Goal: Task Accomplishment & Management: Use online tool/utility

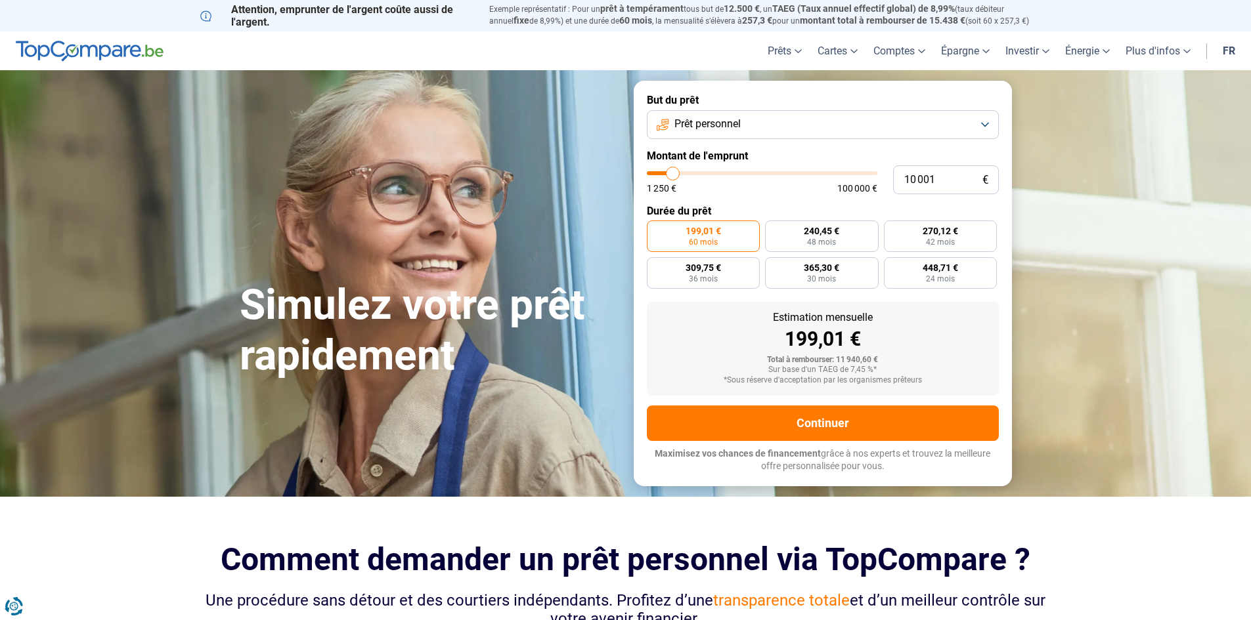
type input "11 000"
type input "11000"
type input "11 250"
type input "11250"
type input "11 500"
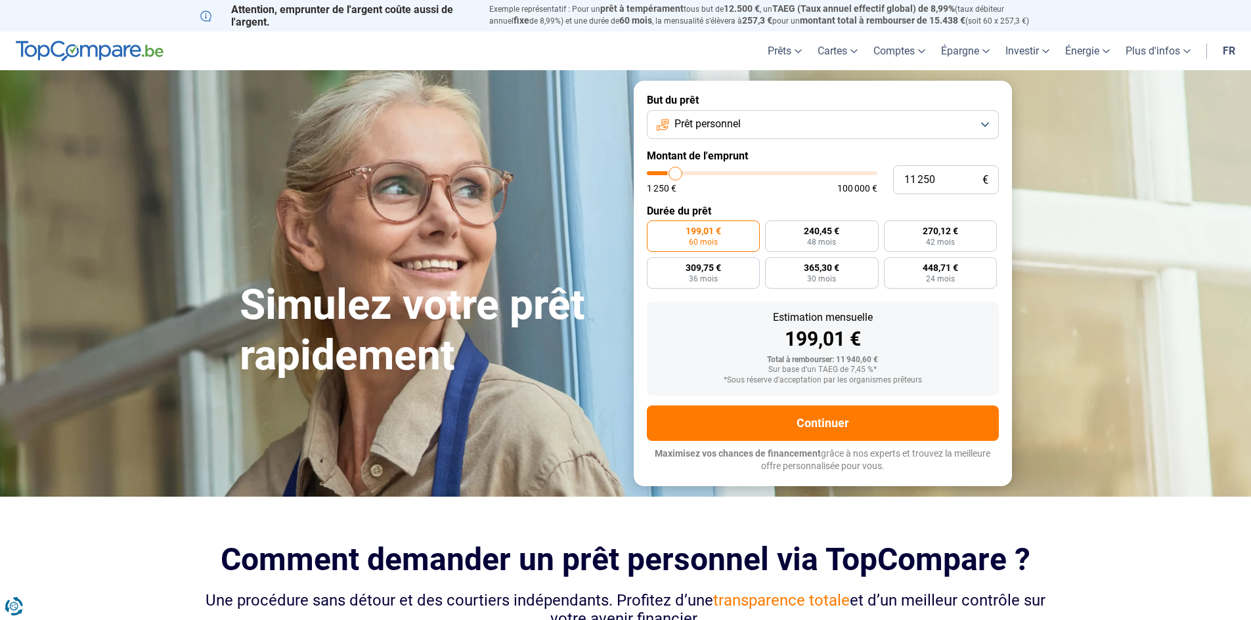
type input "11500"
type input "11 750"
type input "11750"
type input "12 000"
type input "12000"
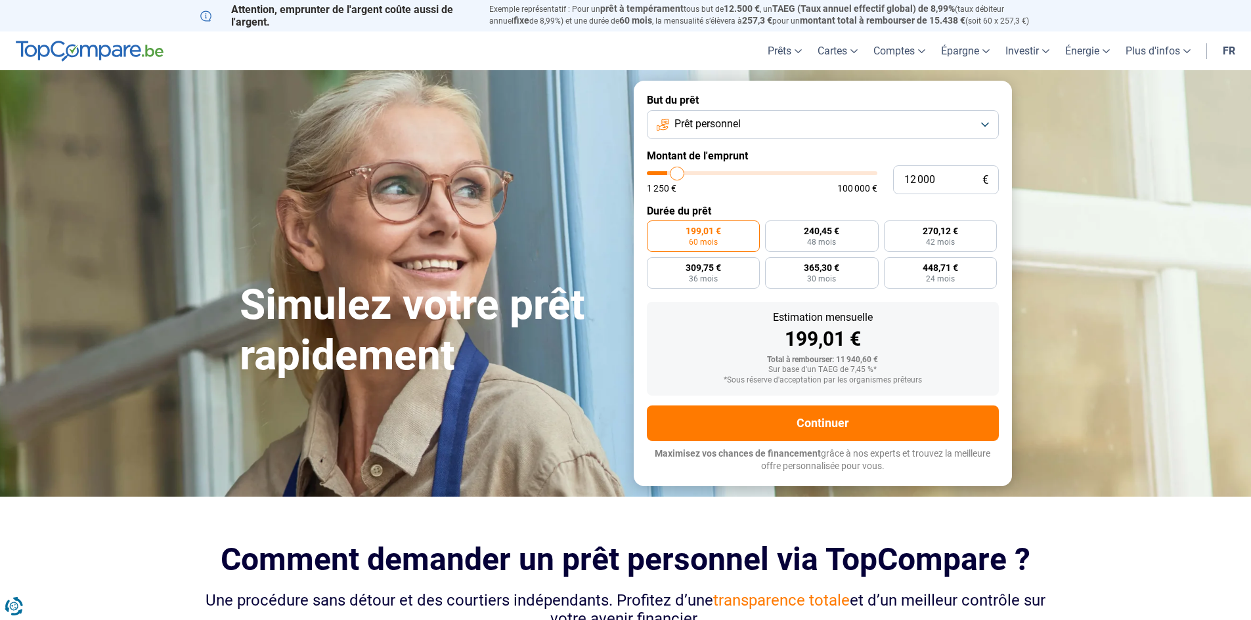
type input "12 500"
type input "12500"
type input "12 750"
type input "12750"
type input "13 000"
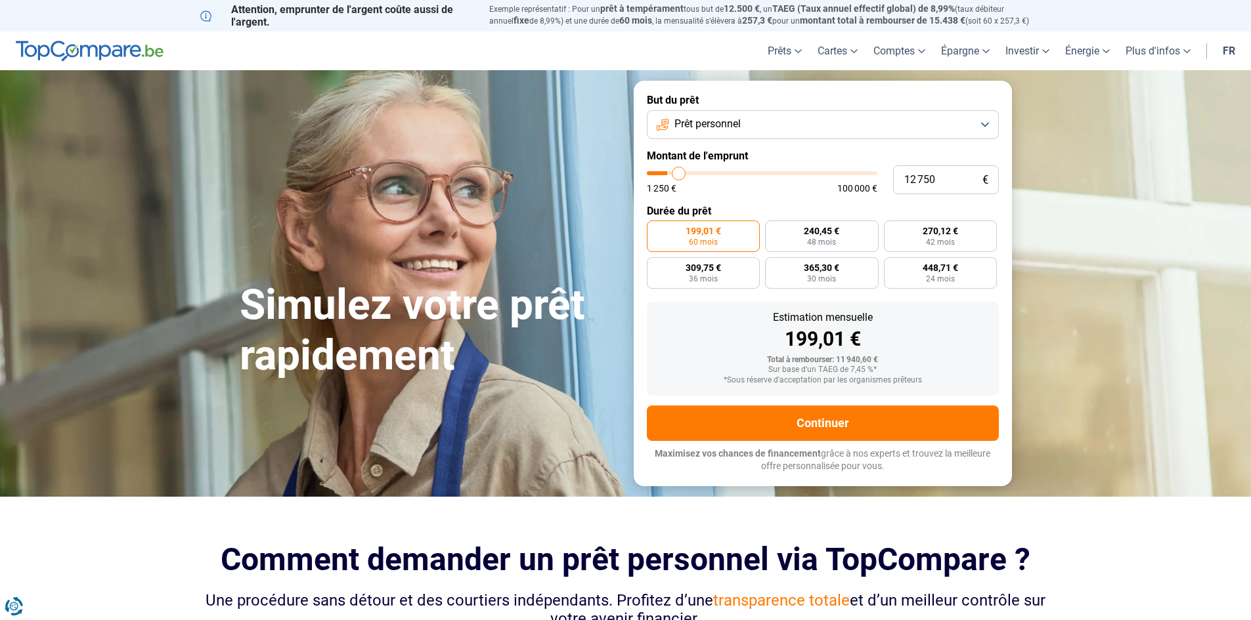
type input "13000"
type input "13 250"
type input "13250"
type input "14 000"
type input "14000"
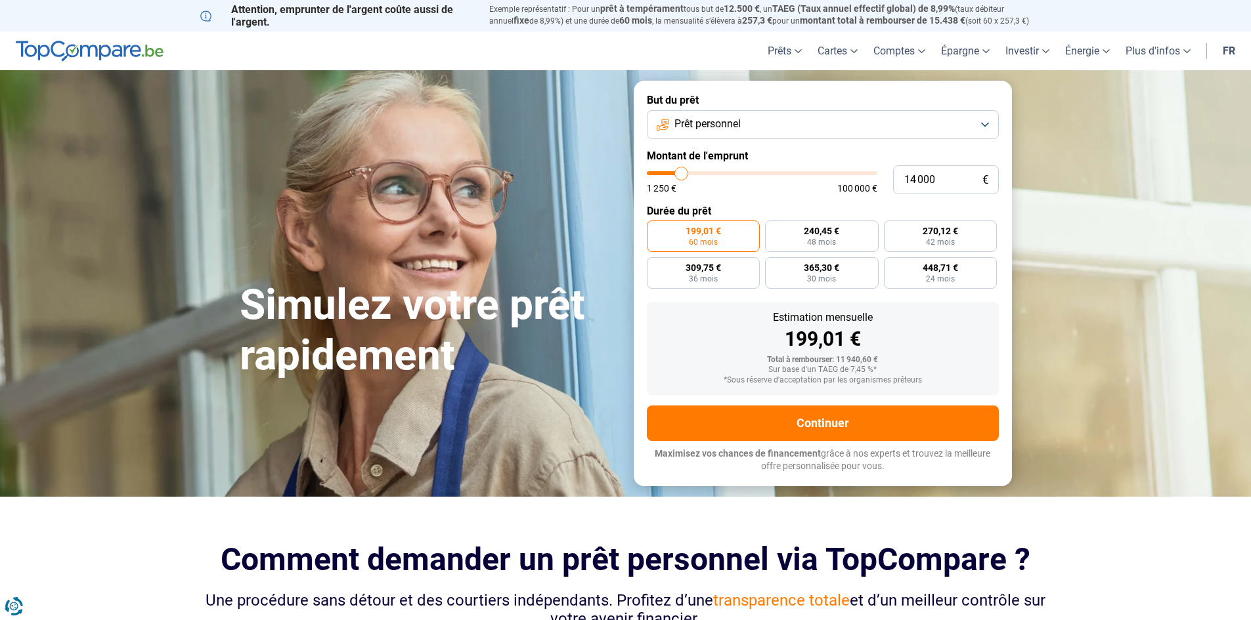
type input "14 250"
type input "14250"
type input "14 500"
type input "14500"
type input "14 750"
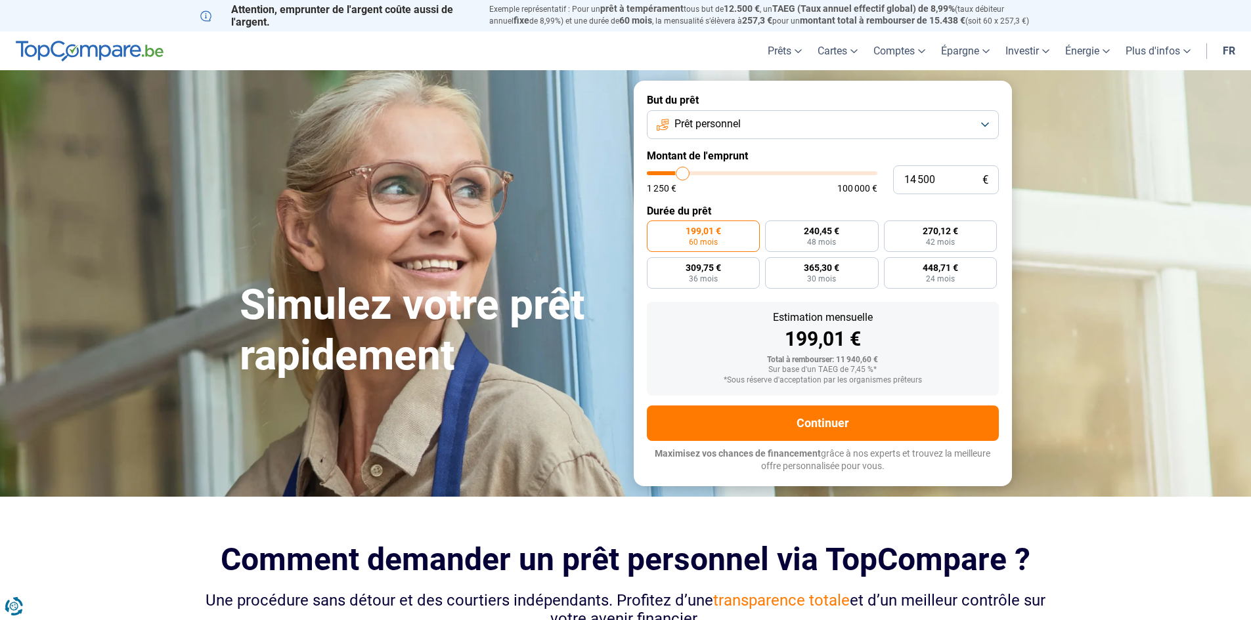
type input "14750"
type input "15 000"
type input "15000"
type input "15 750"
type input "15750"
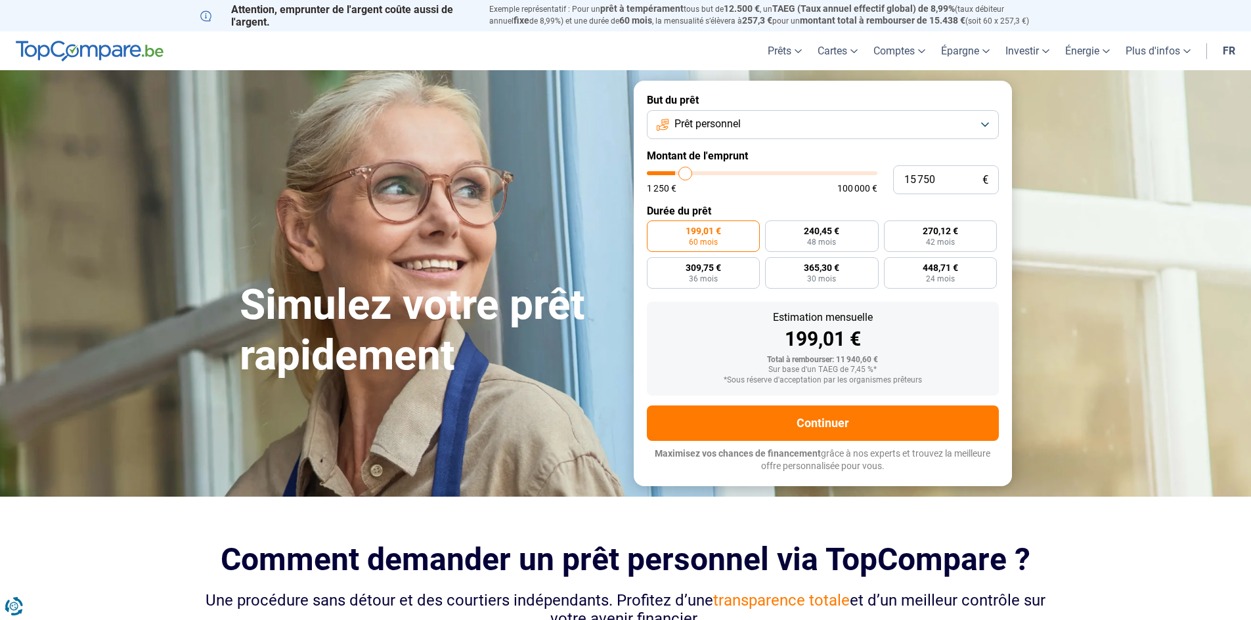
type input "17 000"
type input "17000"
type input "17 500"
type input "17500"
type input "18 500"
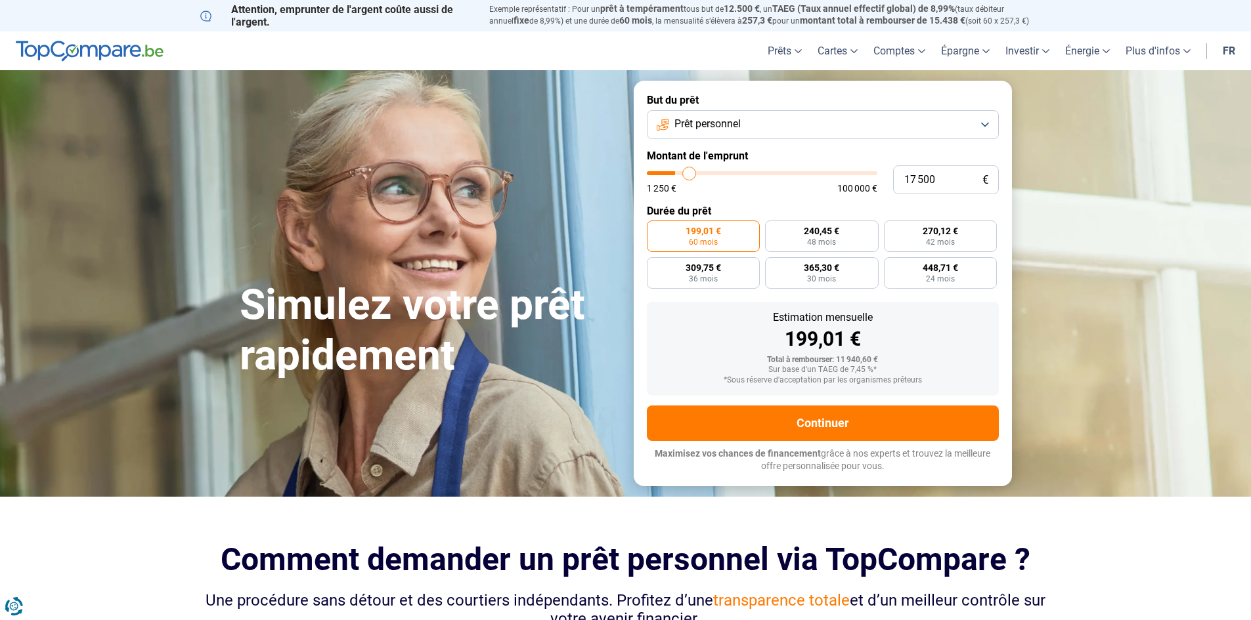
type input "18500"
type input "18 750"
type input "18750"
type input "19 000"
type input "19000"
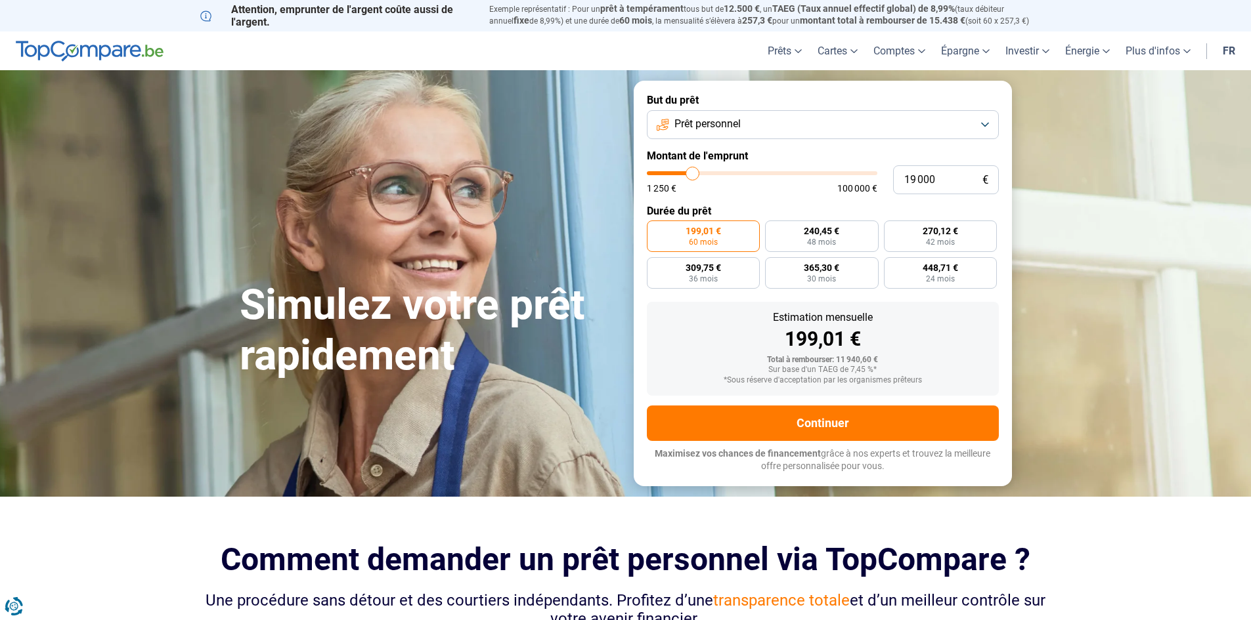
type input "19 250"
type input "19250"
type input "19 750"
type input "19750"
type input "20 000"
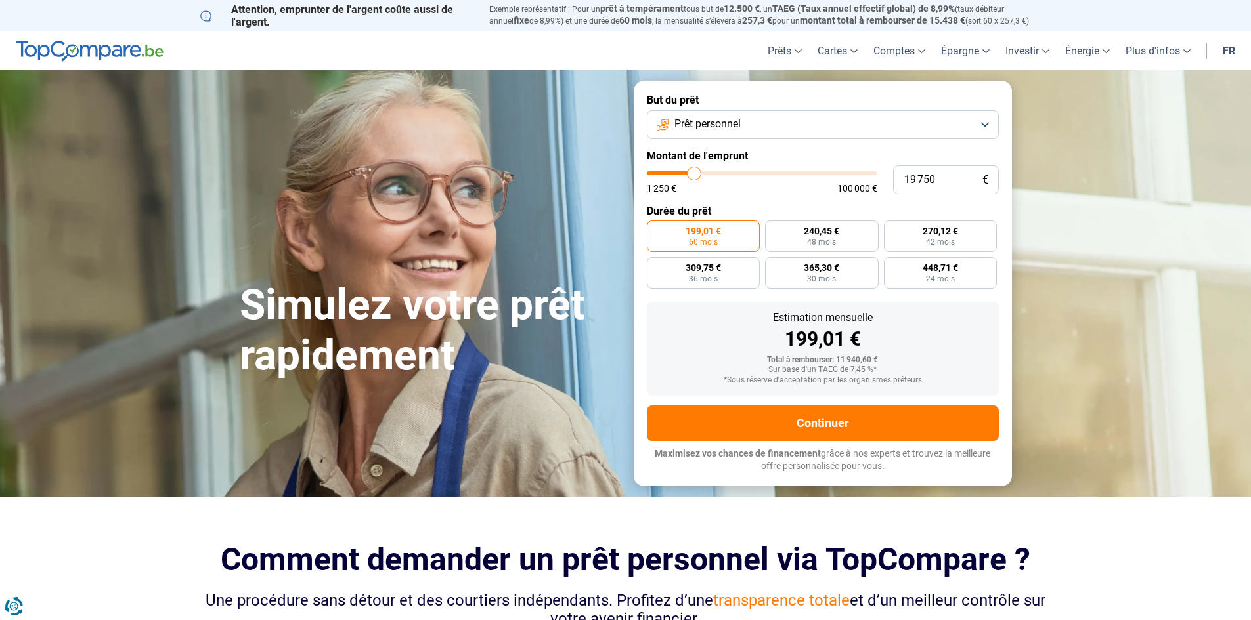
type input "20000"
type input "20 500"
type input "20500"
type input "20 750"
type input "20750"
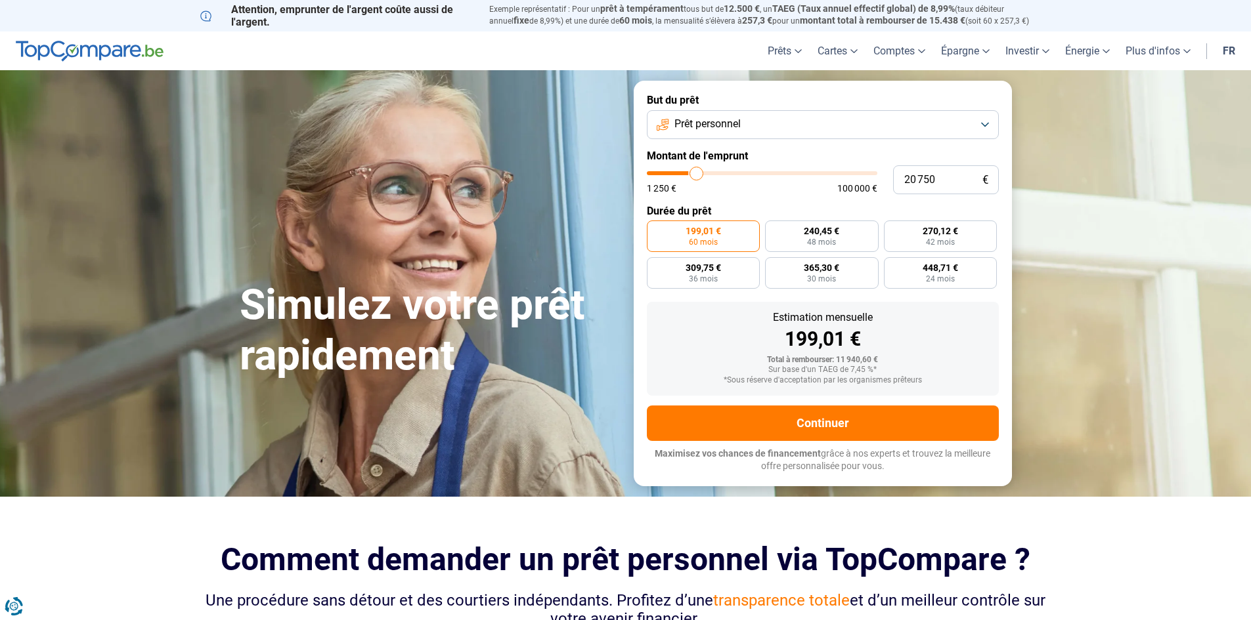
type input "21 250"
type input "21250"
type input "21 500"
type input "21500"
type input "21 750"
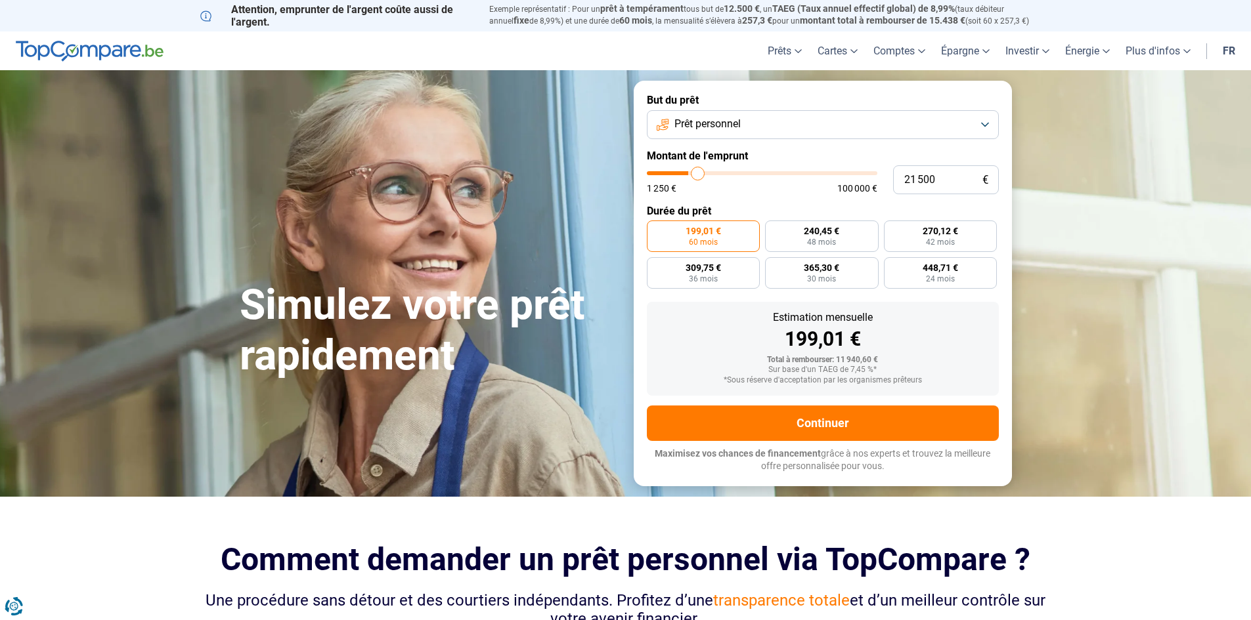
type input "21750"
type input "22 000"
type input "22000"
type input "22 250"
type input "22250"
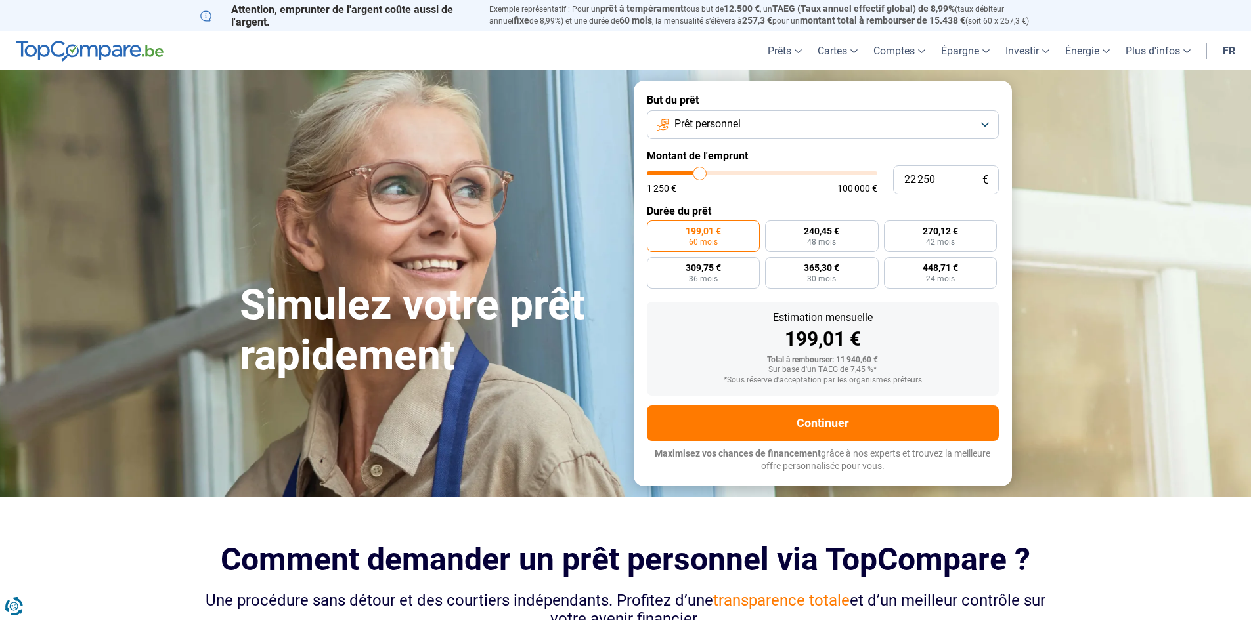
type input "23 000"
type input "23000"
type input "23 250"
type input "23250"
type input "23 500"
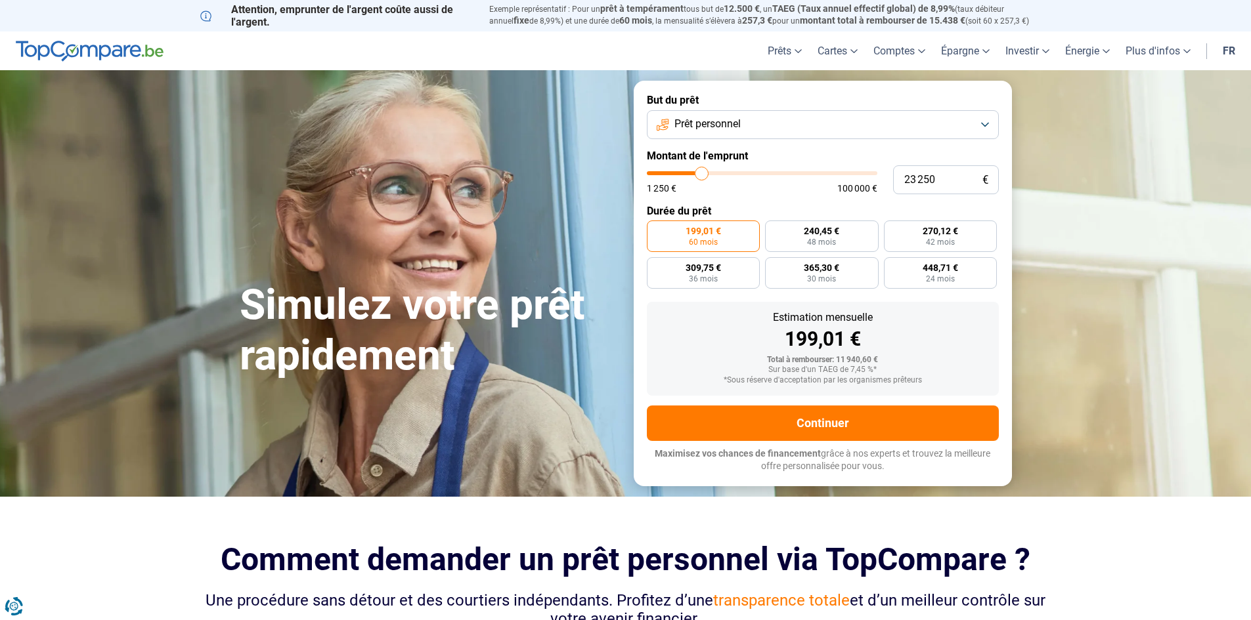
type input "23500"
type input "26 000"
type input "26000"
type input "26 250"
type input "26250"
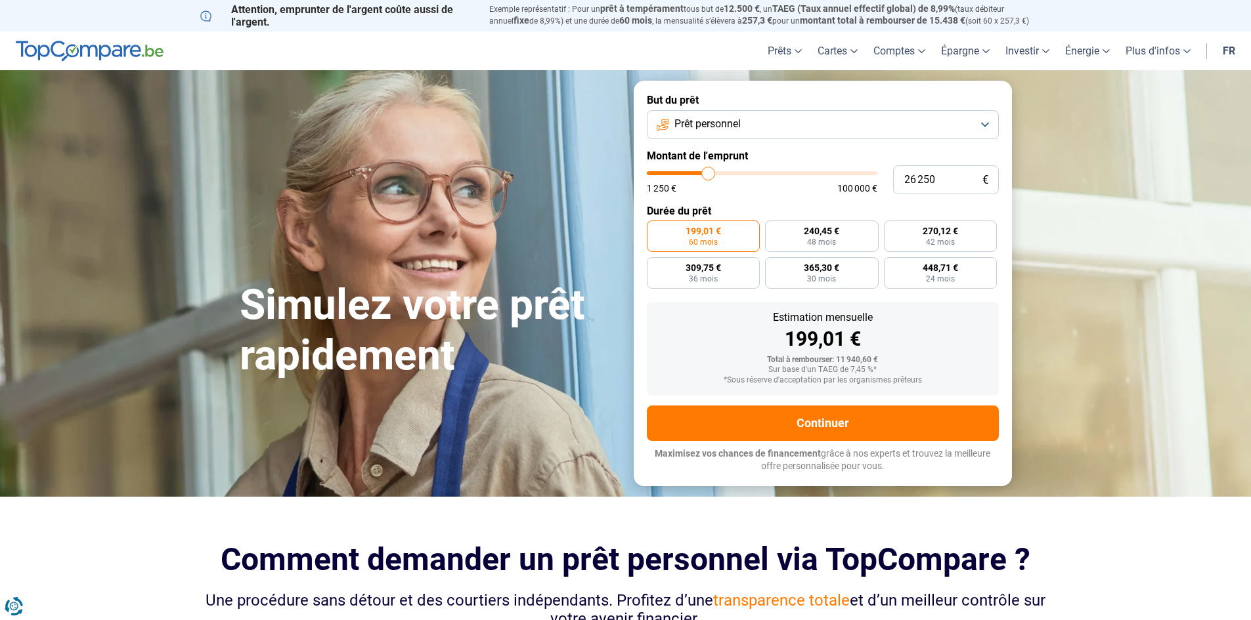
type input "26 500"
type input "26500"
type input "27 250"
type input "27250"
type input "27 750"
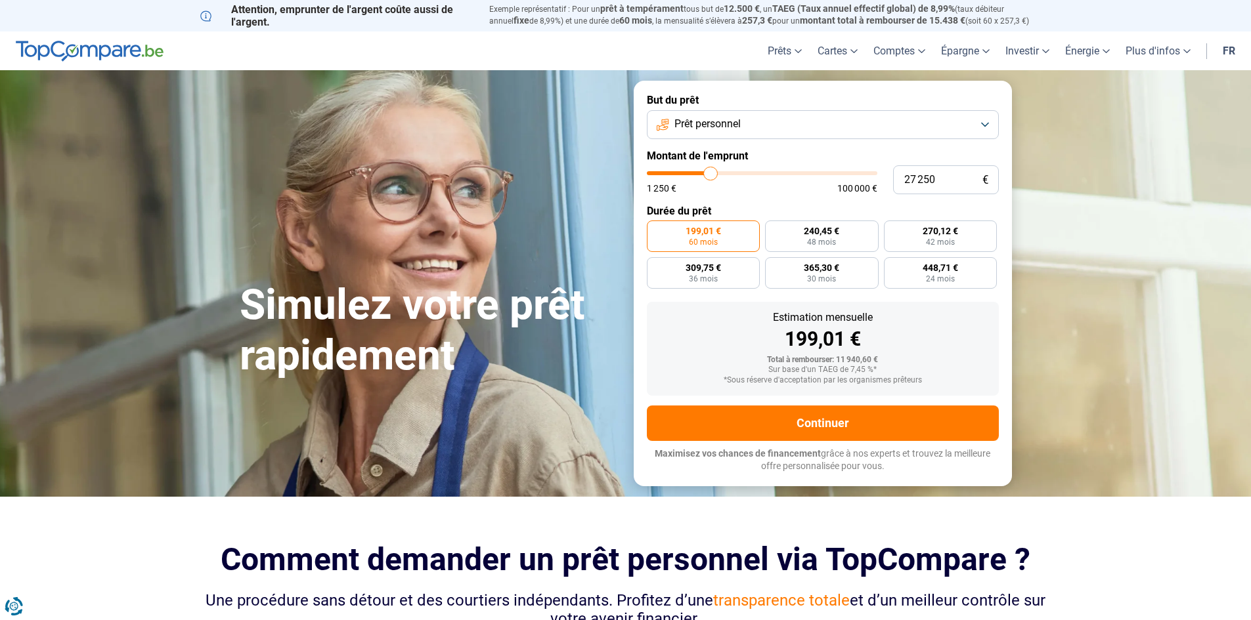
type input "27750"
type input "28 250"
type input "28250"
type input "28 750"
type input "28750"
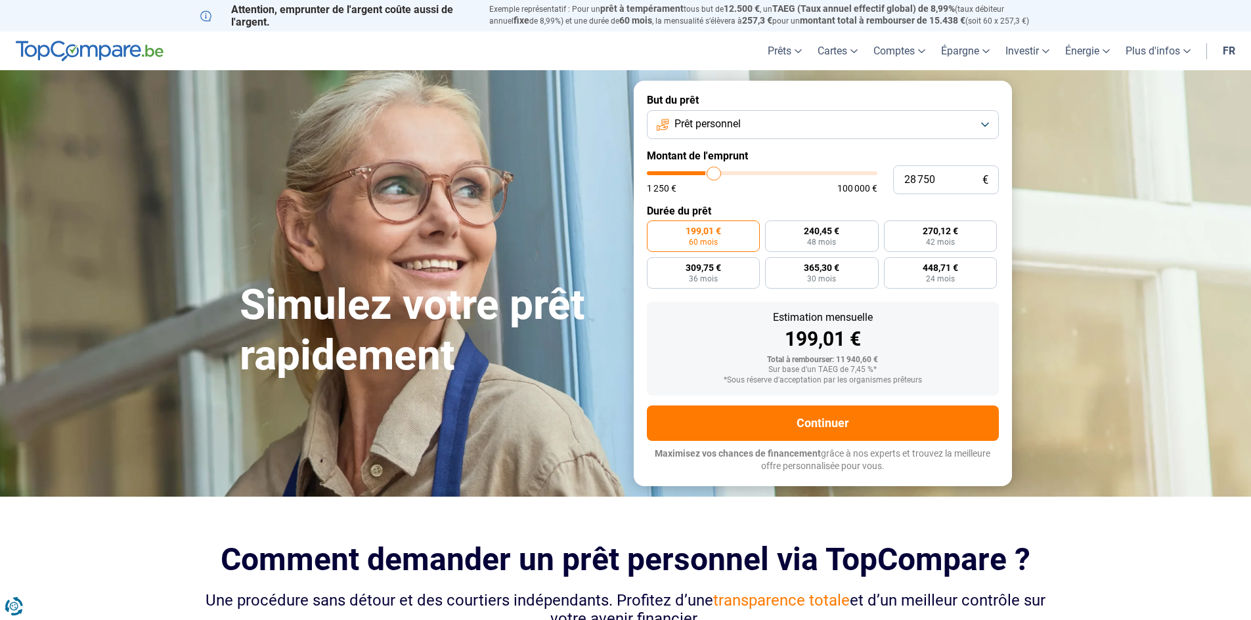
type input "29 000"
type input "29000"
type input "29 250"
type input "29250"
type input "29 500"
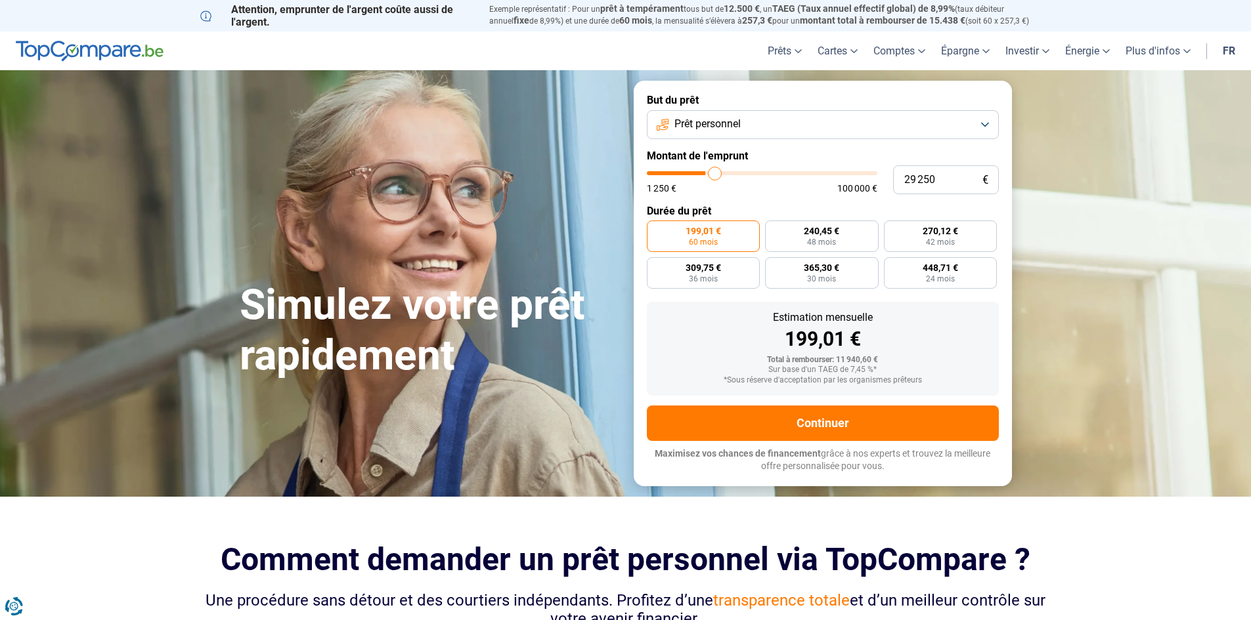
type input "29500"
type input "29 750"
type input "29750"
type input "30 250"
type input "30250"
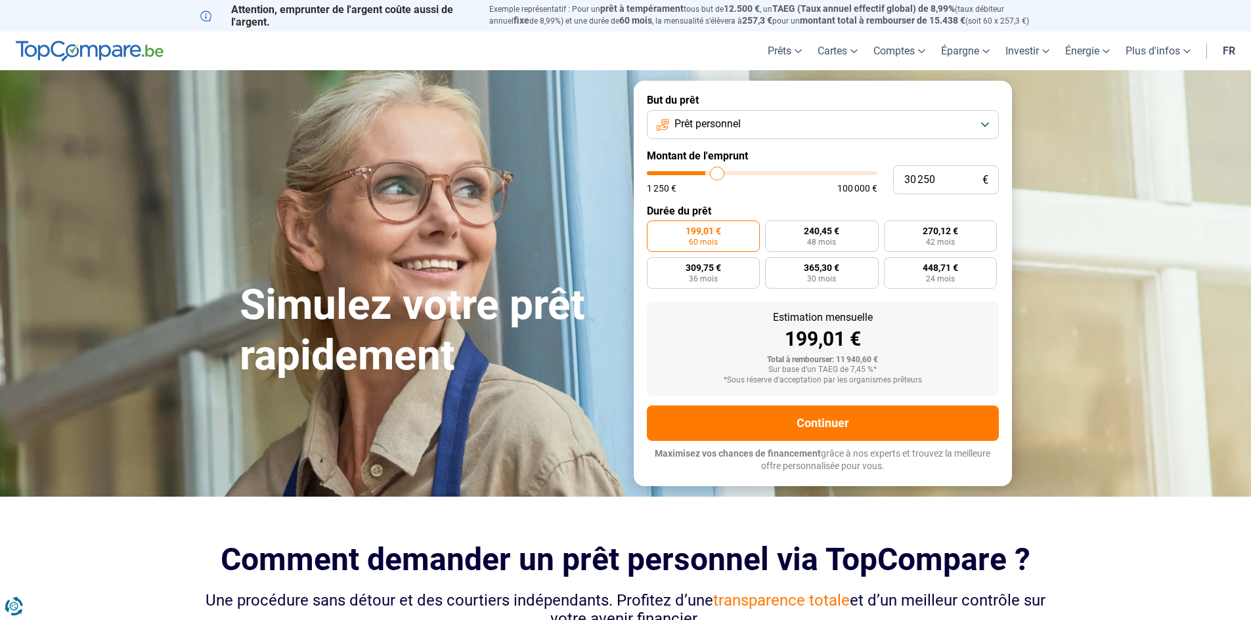
type input "30 500"
type input "30500"
type input "30 750"
type input "30750"
type input "31 000"
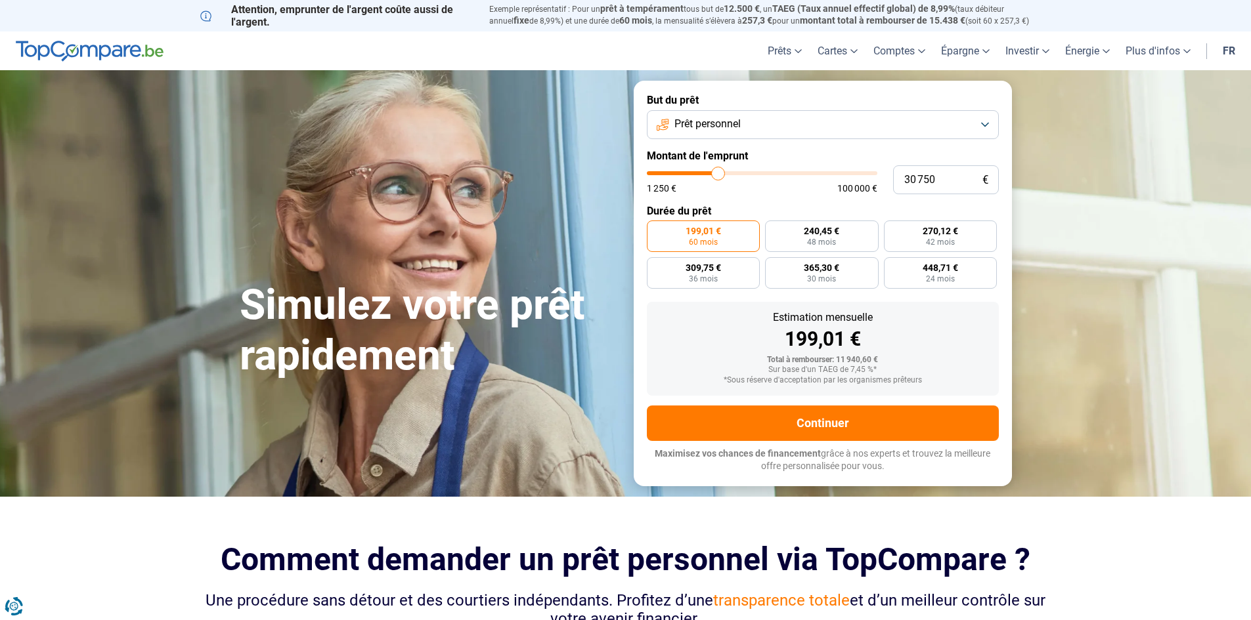
type input "31000"
type input "31 250"
type input "31250"
type input "31 750"
type input "31750"
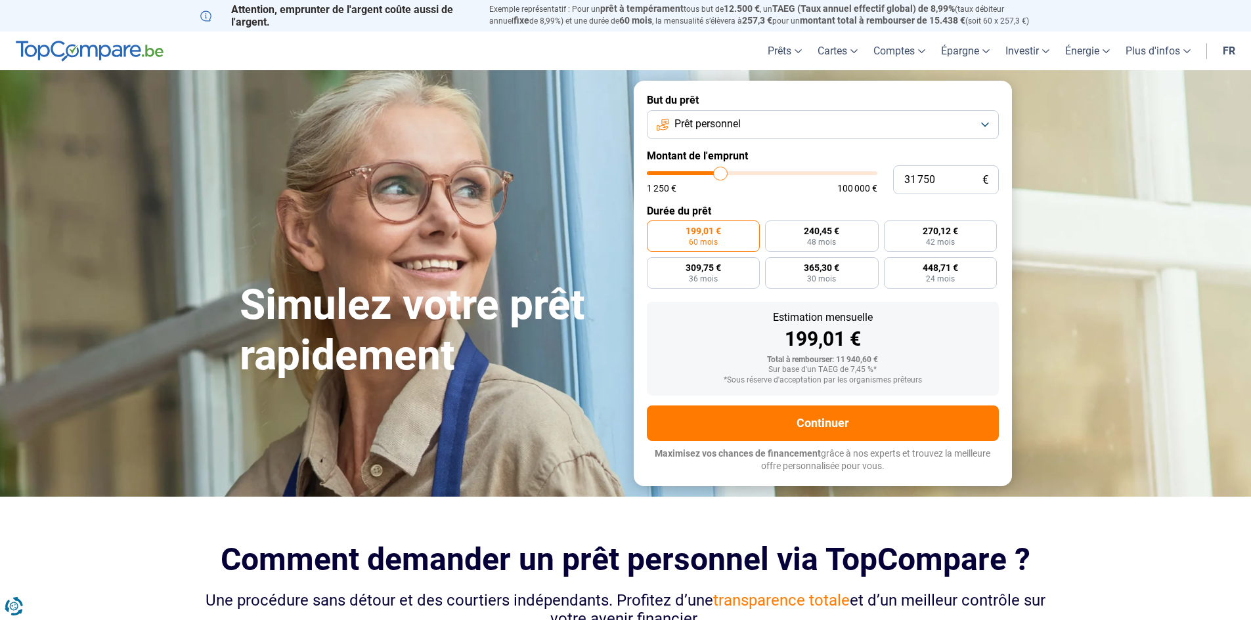
type input "32 000"
type input "32000"
type input "32 250"
type input "32250"
type input "32 500"
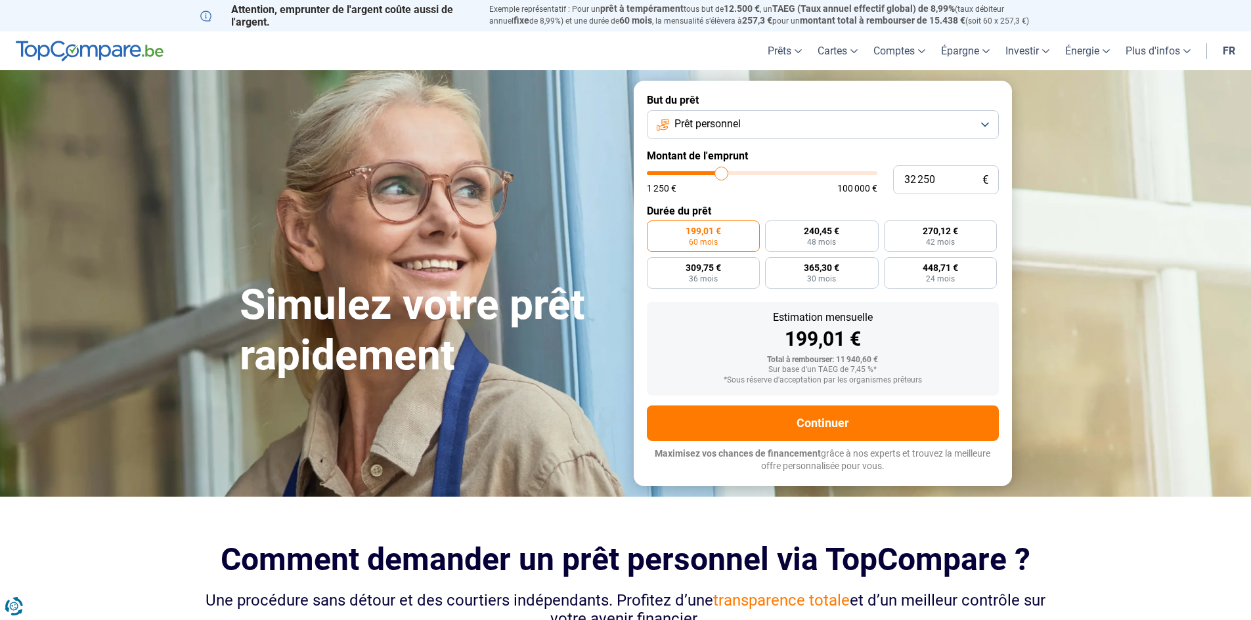
type input "32500"
type input "32 750"
type input "32750"
type input "33 250"
type input "33250"
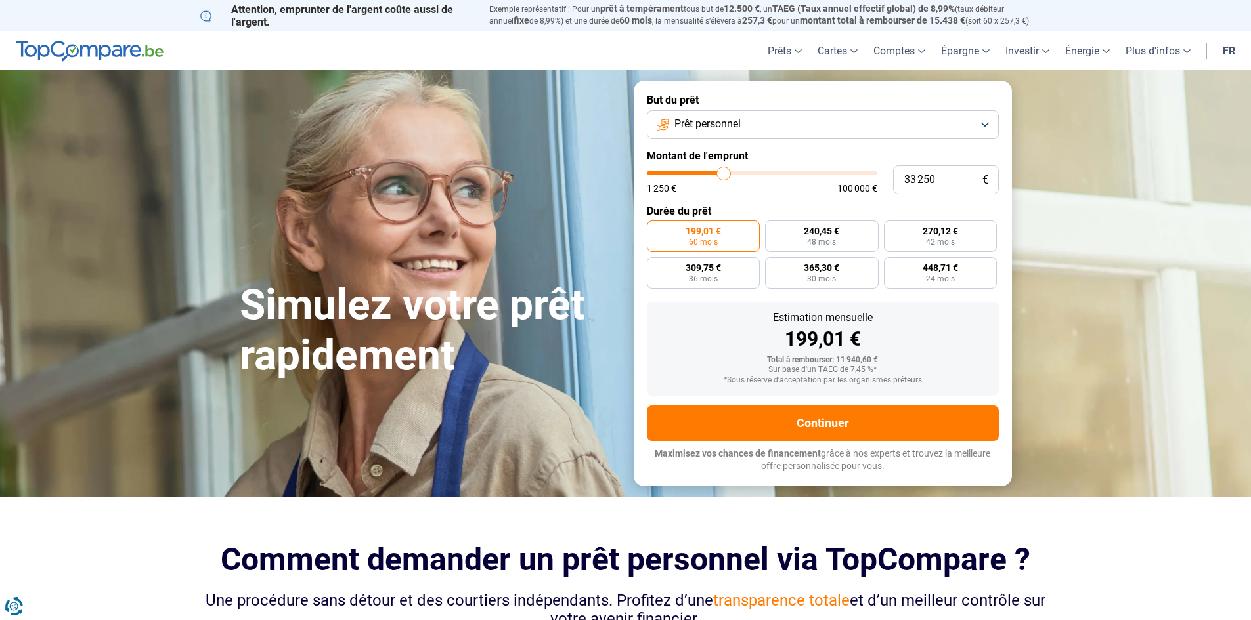
type input "33 500"
type input "33500"
type input "33 750"
type input "33750"
type input "34 000"
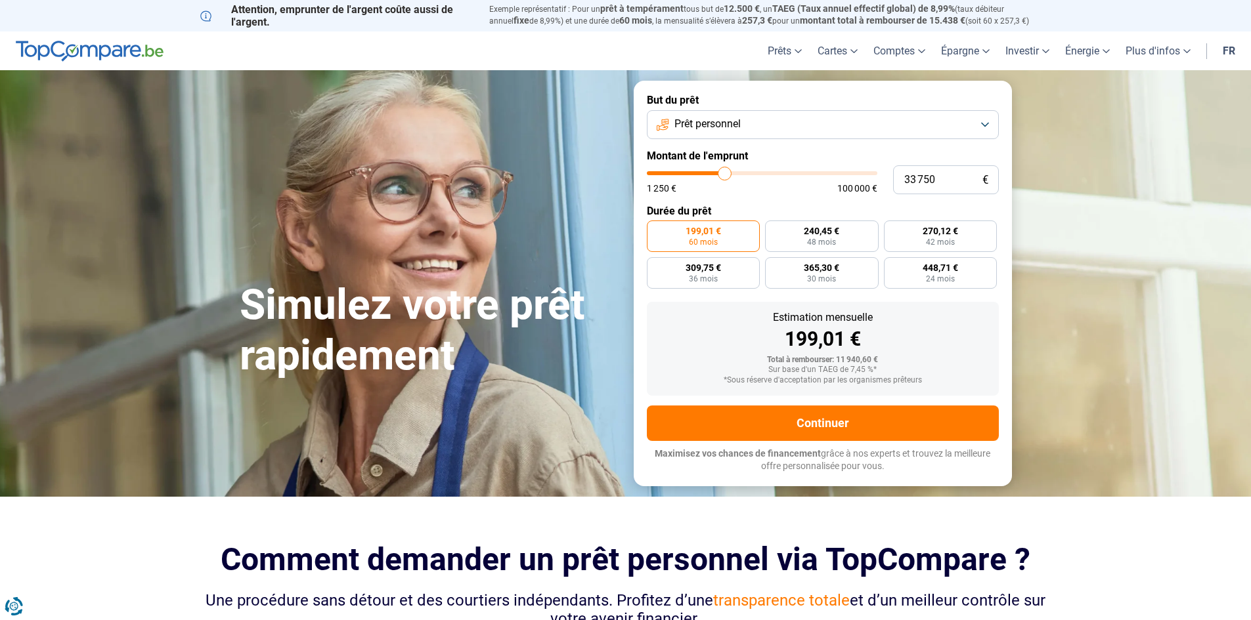
type input "34000"
type input "34 250"
type input "34250"
type input "34 750"
type input "34750"
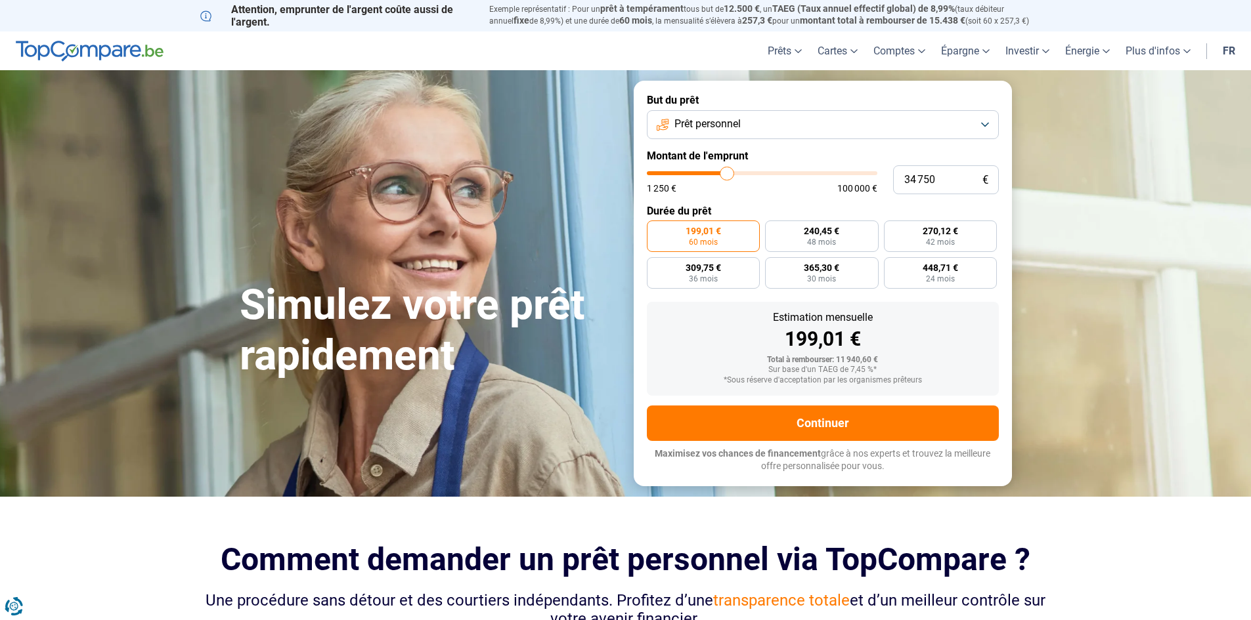
type input "35 250"
type input "35250"
type input "35 500"
type input "35500"
type input "35 750"
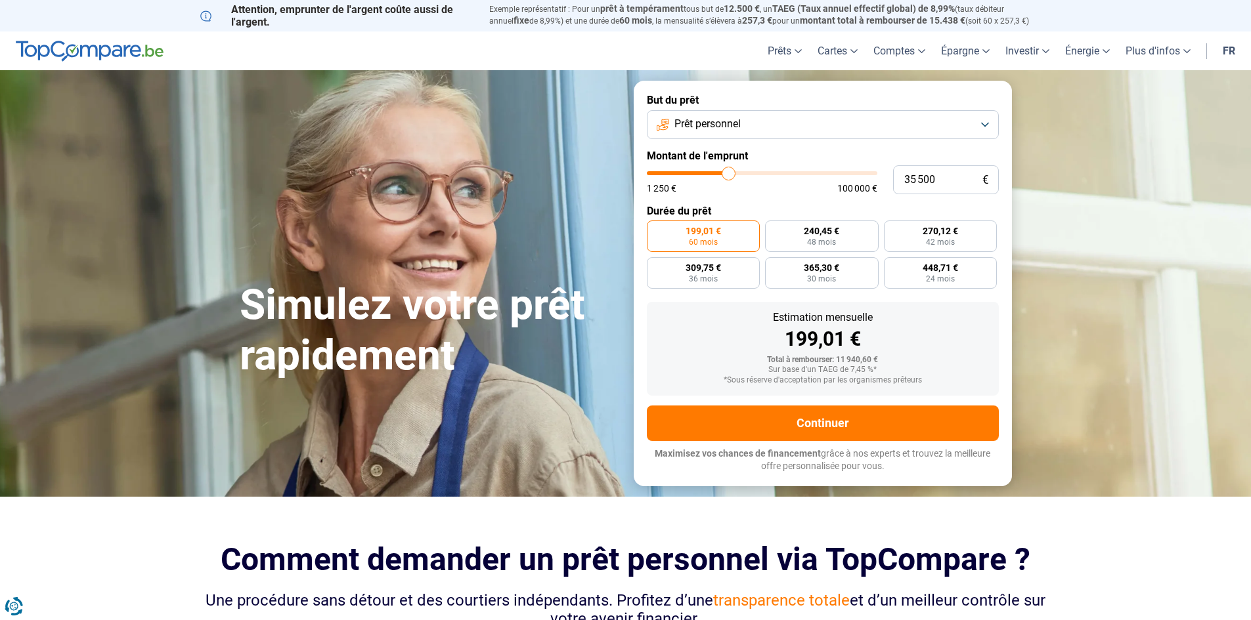
type input "35750"
type input "35 500"
type input "35500"
type input "35 250"
type input "35250"
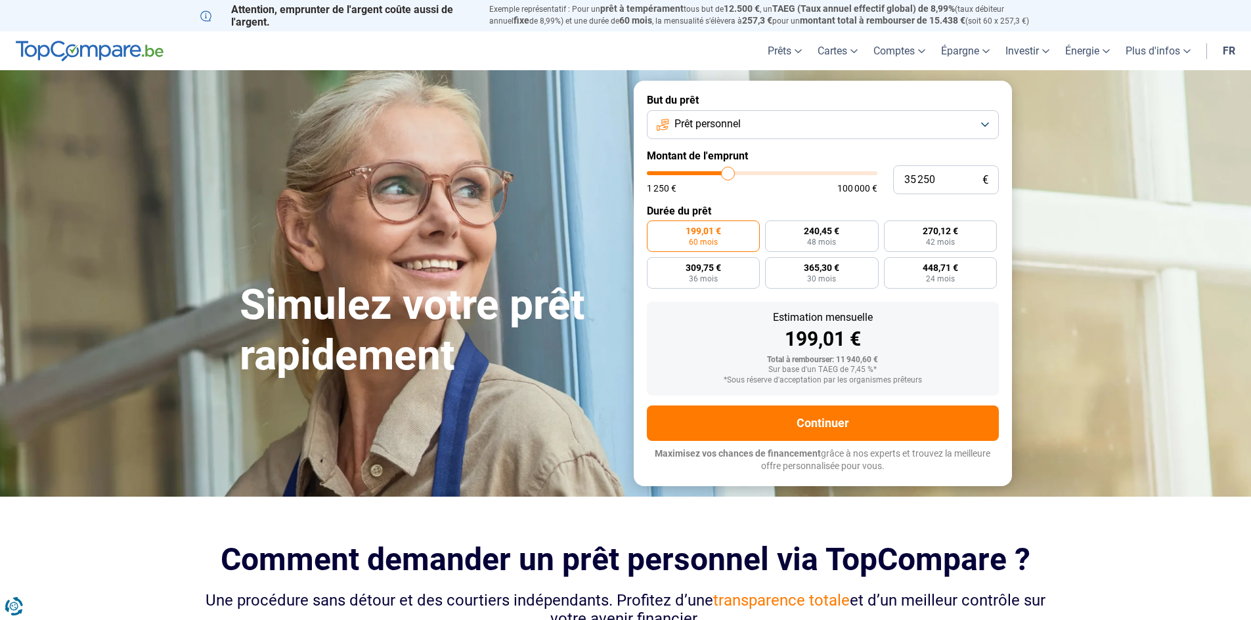
type input "35 000"
type input "35000"
type input "34 750"
type input "34750"
type input "34 250"
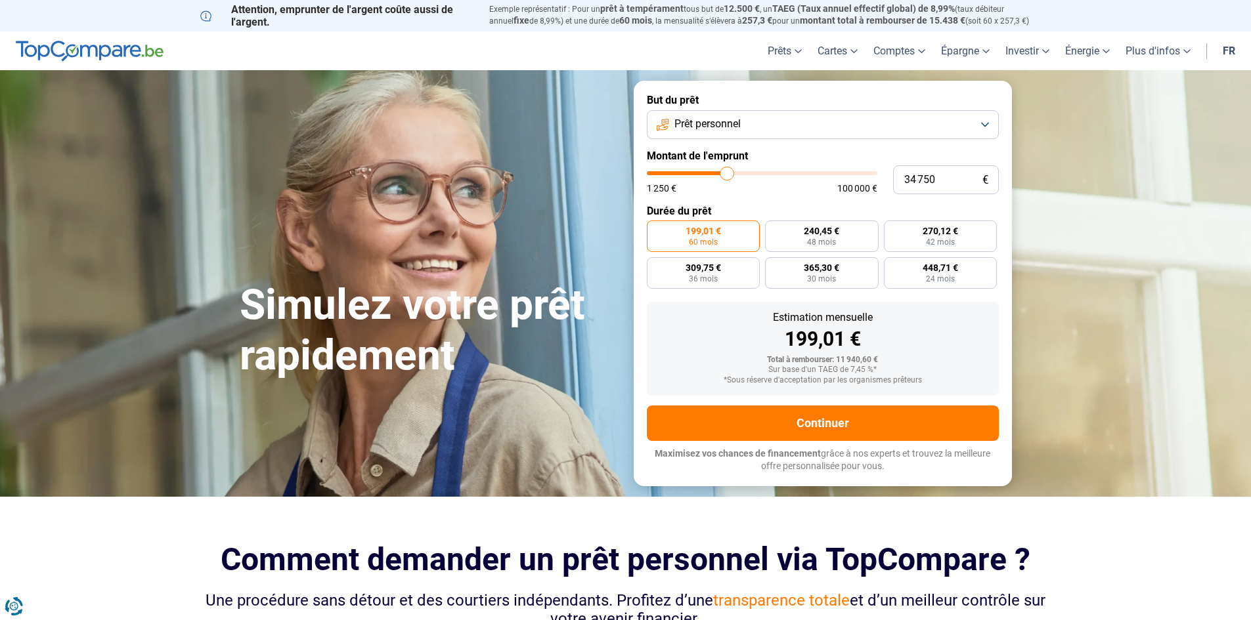
type input "34250"
type input "34 000"
type input "34000"
type input "33 750"
type input "33750"
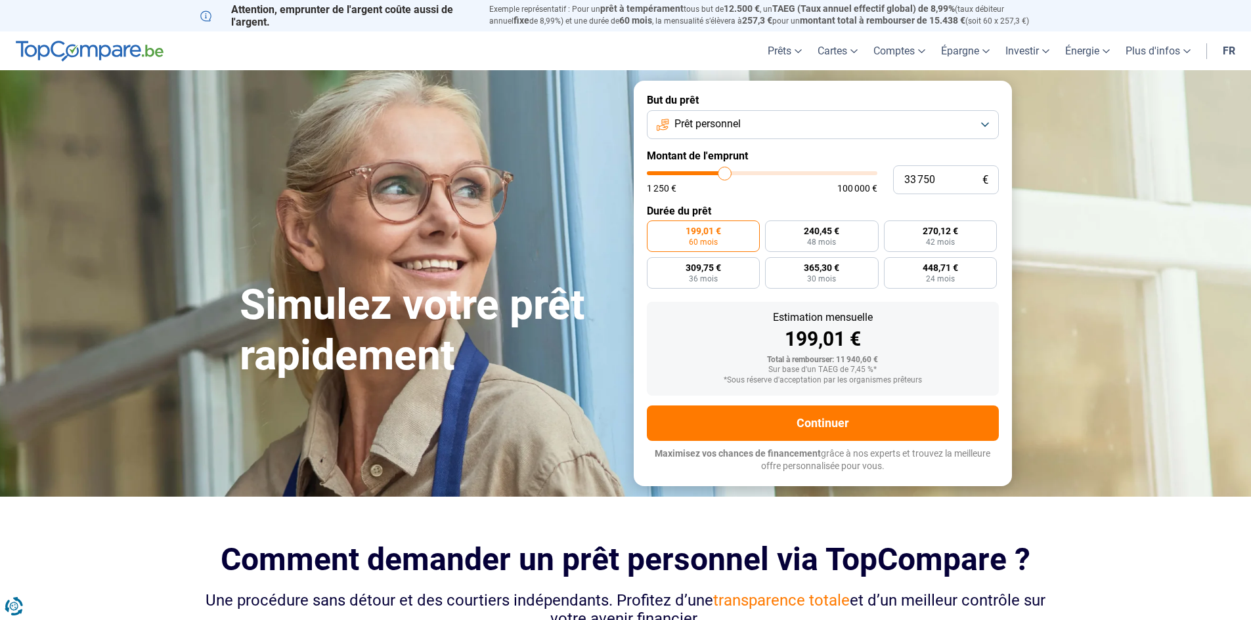
type input "34 000"
type input "34000"
type input "34 250"
type input "34250"
type input "34 750"
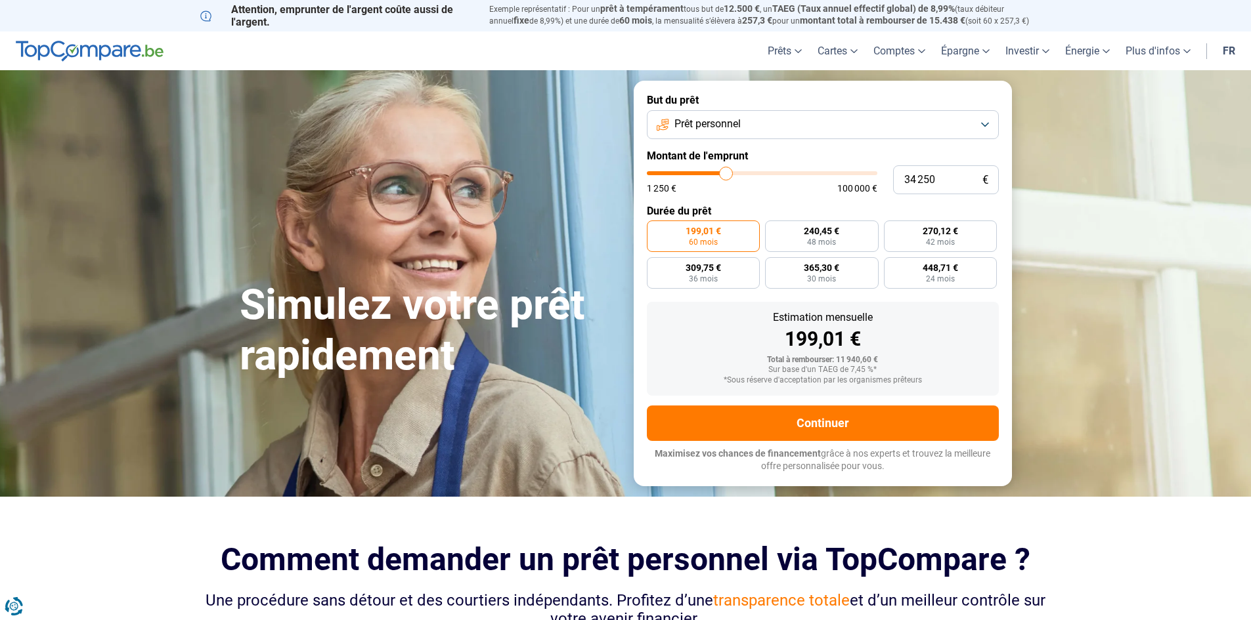
type input "34750"
type input "35 000"
drag, startPoint x: 674, startPoint y: 173, endPoint x: 727, endPoint y: 176, distance: 53.2
type input "35000"
click at [727, 175] on input "range" at bounding box center [762, 173] width 230 height 4
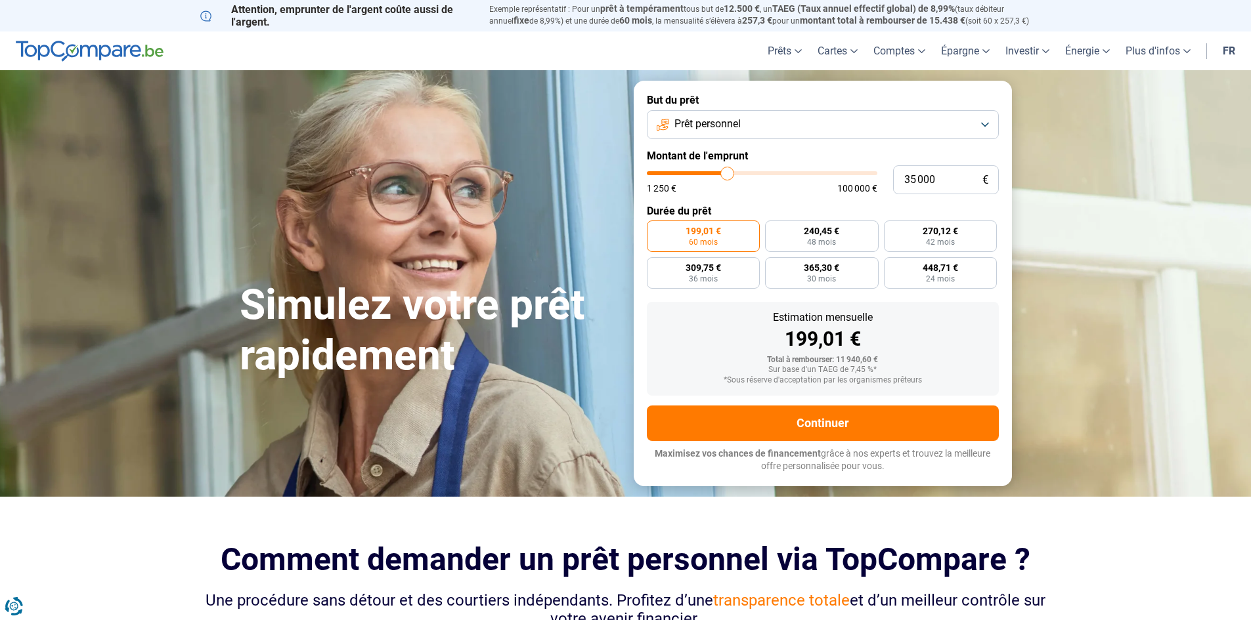
radio input "false"
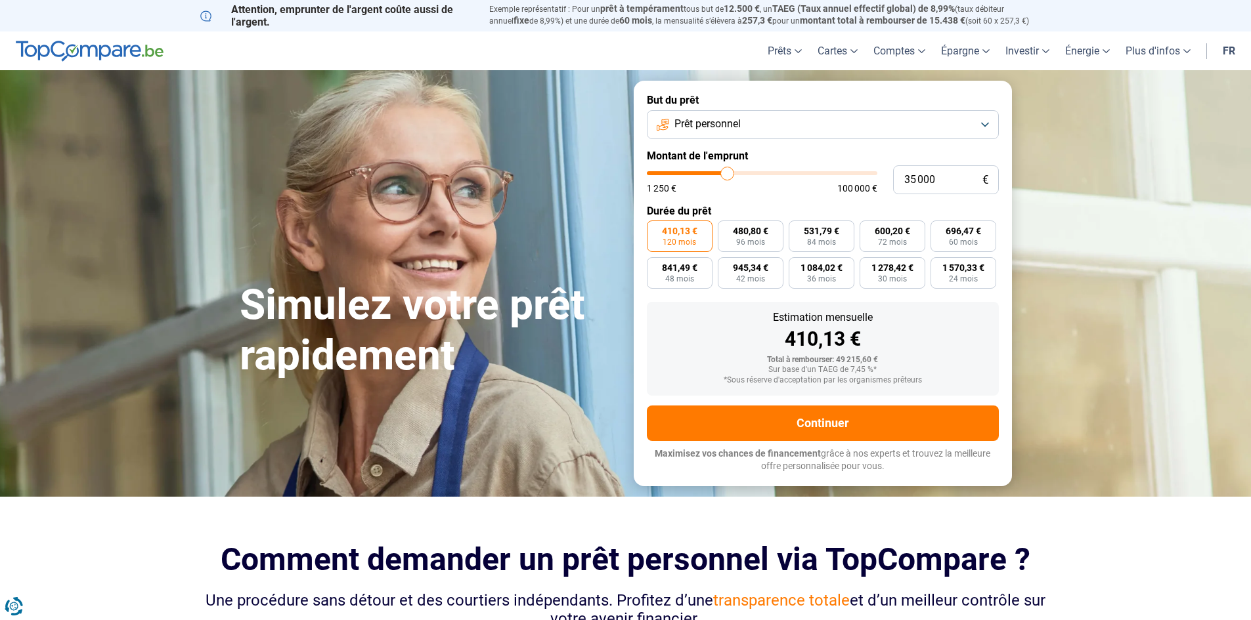
click at [984, 127] on button "Prêt personnel" at bounding box center [823, 124] width 352 height 29
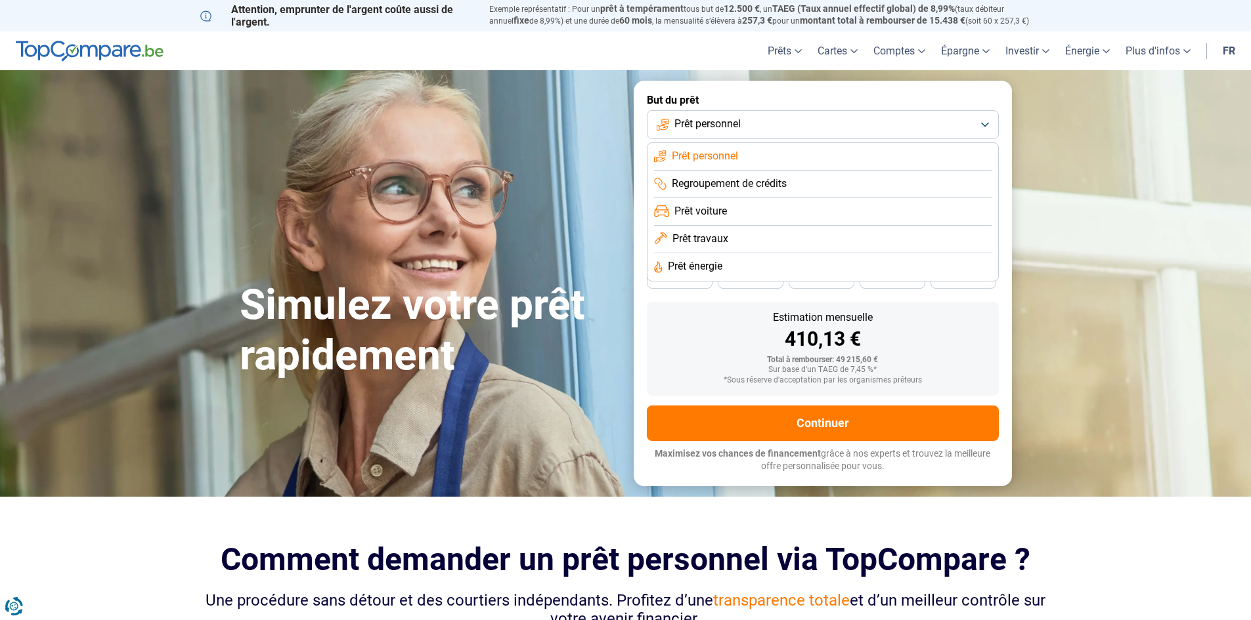
click at [861, 232] on li "Prêt travaux" at bounding box center [822, 240] width 337 height 28
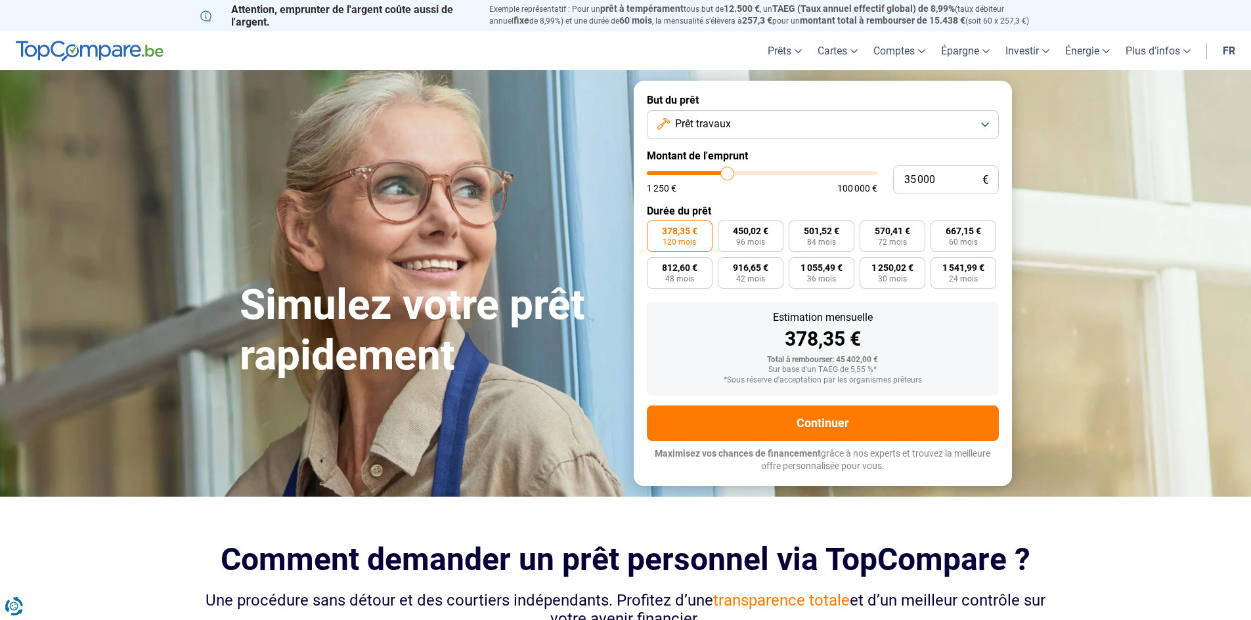
click at [983, 126] on button "Prêt travaux" at bounding box center [823, 124] width 352 height 29
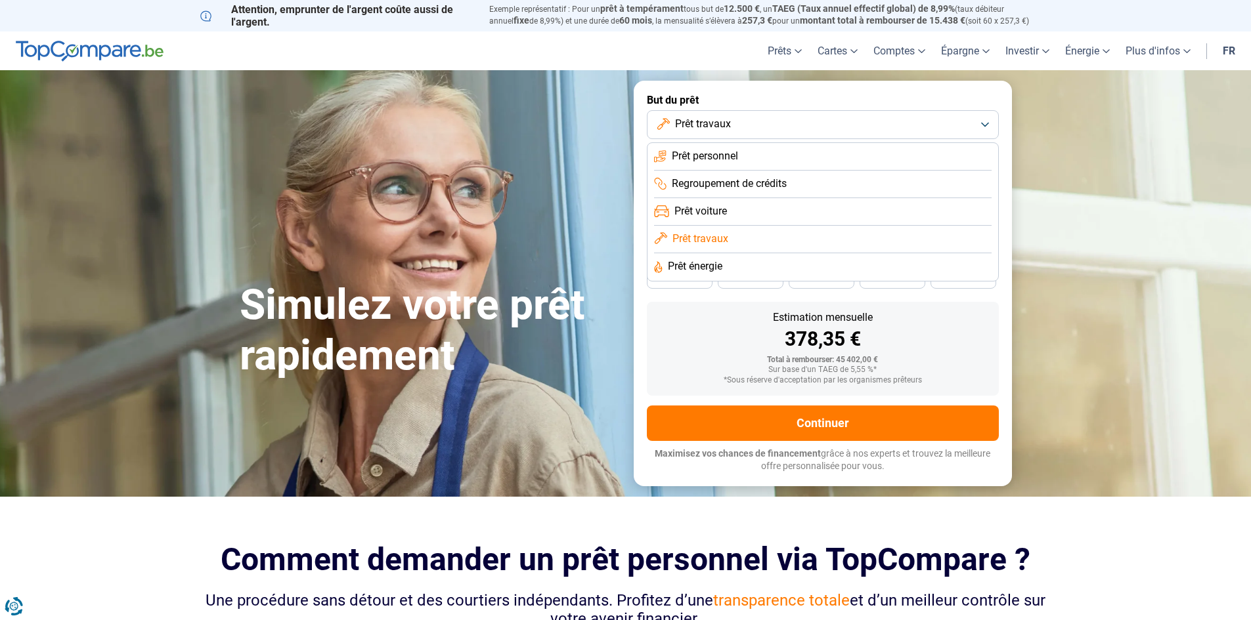
click at [884, 162] on li "Prêt personnel" at bounding box center [822, 157] width 337 height 28
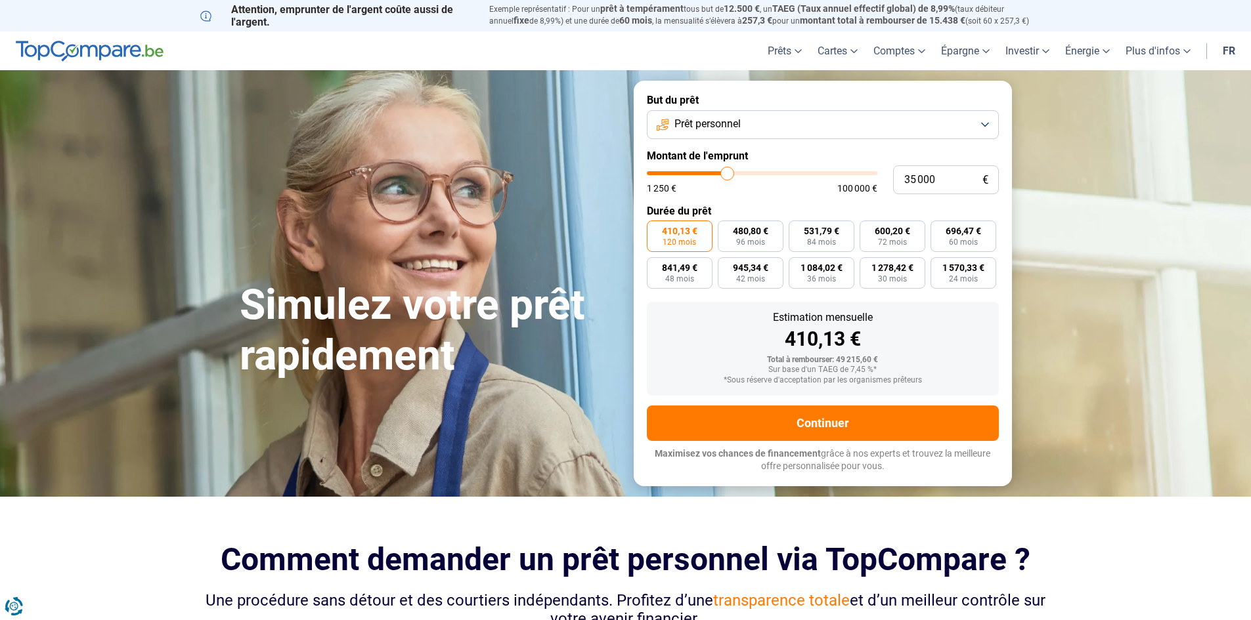
click at [985, 124] on button "Prêt personnel" at bounding box center [823, 124] width 352 height 29
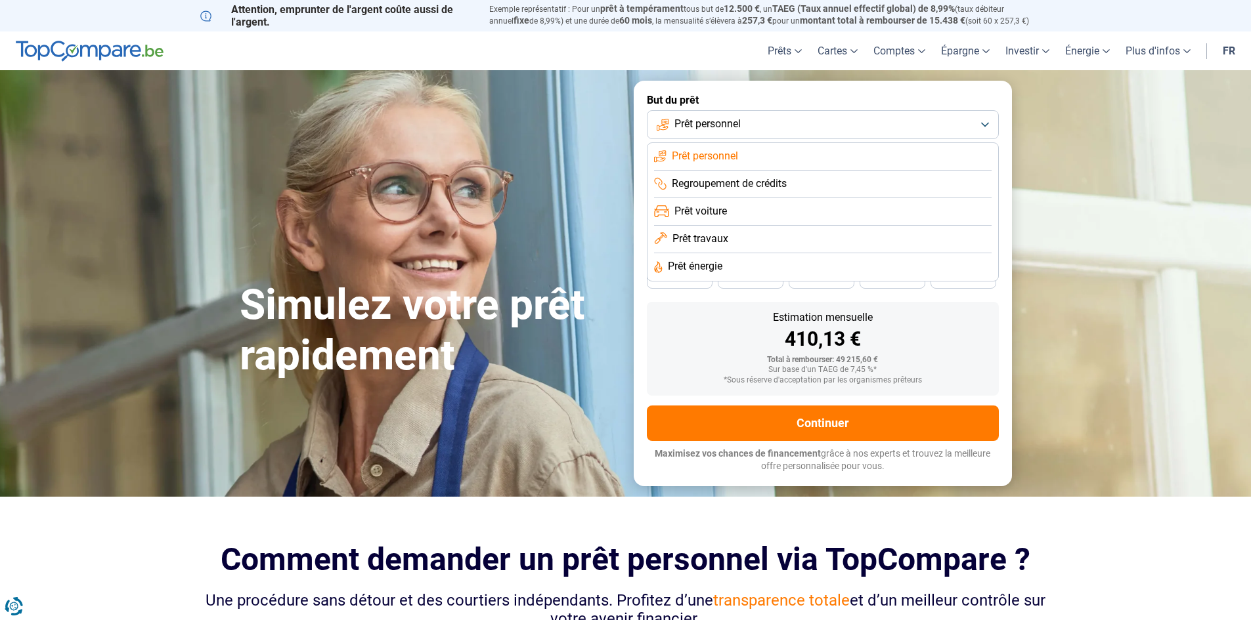
click at [938, 236] on li "Prêt travaux" at bounding box center [822, 240] width 337 height 28
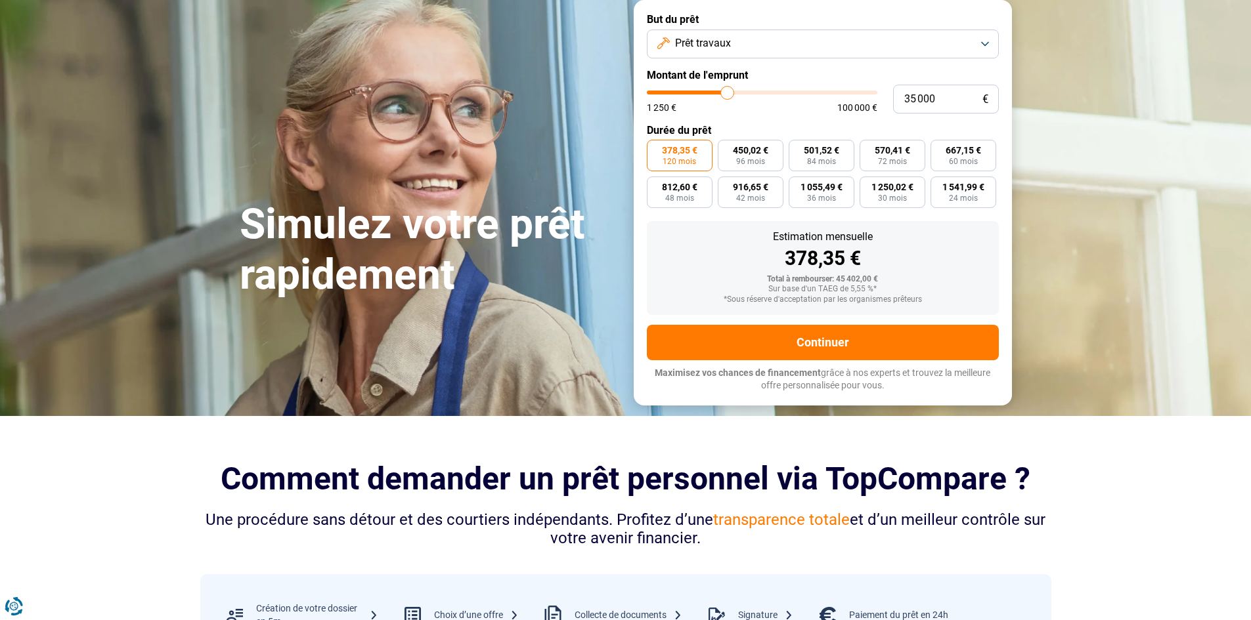
scroll to position [66, 0]
